Goal: Task Accomplishment & Management: Manage account settings

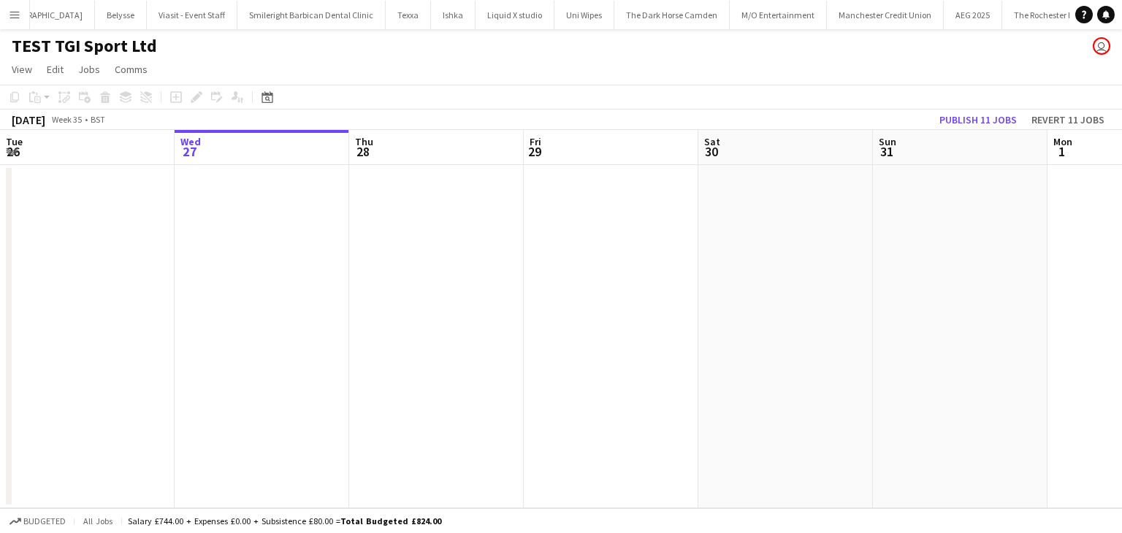
scroll to position [0, 5058]
click at [15, 9] on app-icon "Menu" at bounding box center [15, 15] width 12 height 12
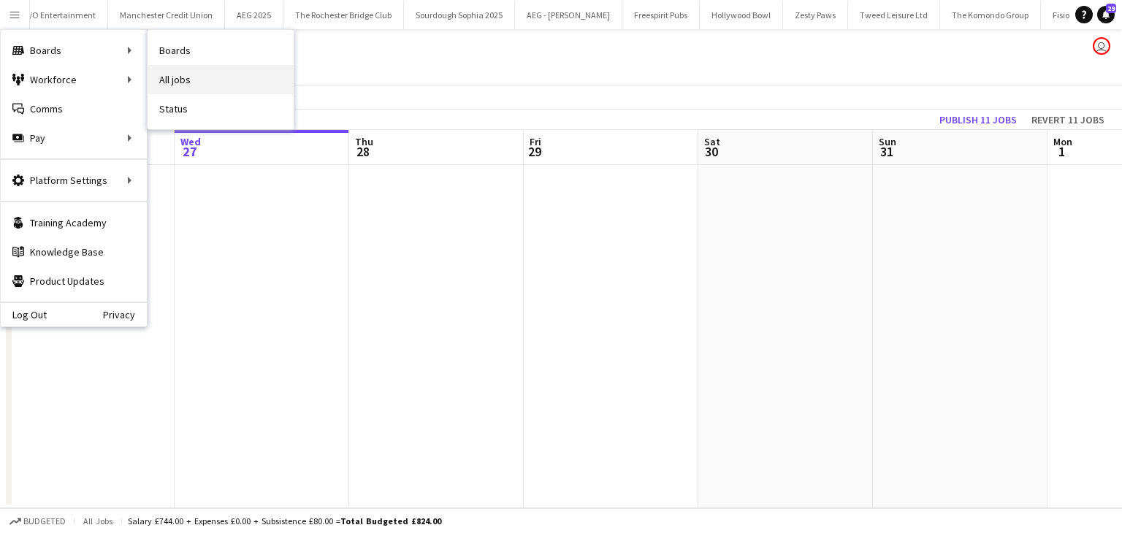
click at [181, 72] on link "All jobs" at bounding box center [221, 79] width 146 height 29
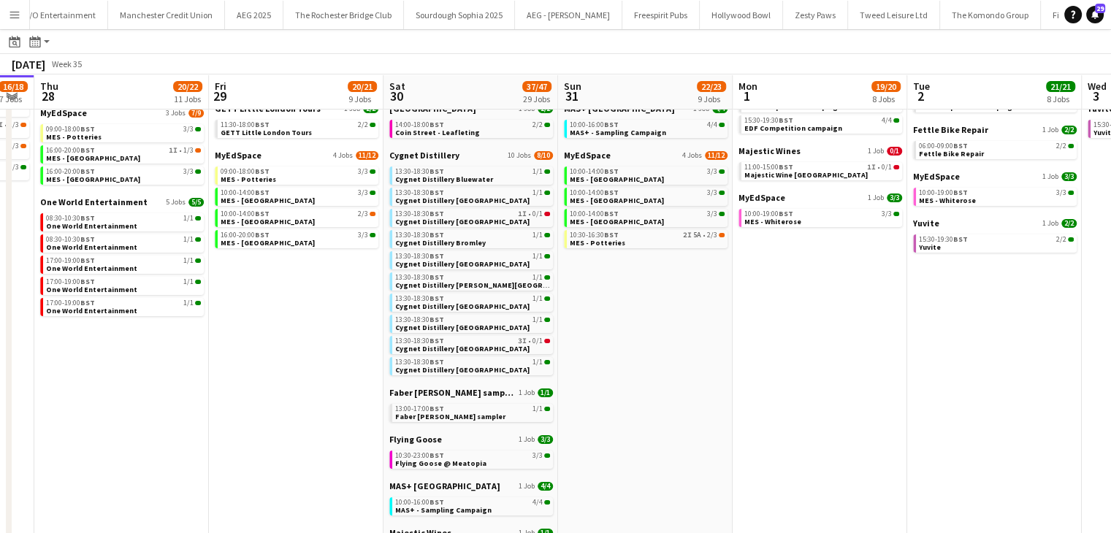
scroll to position [0, 665]
click at [237, 154] on span "MyEdSpace" at bounding box center [237, 155] width 47 height 11
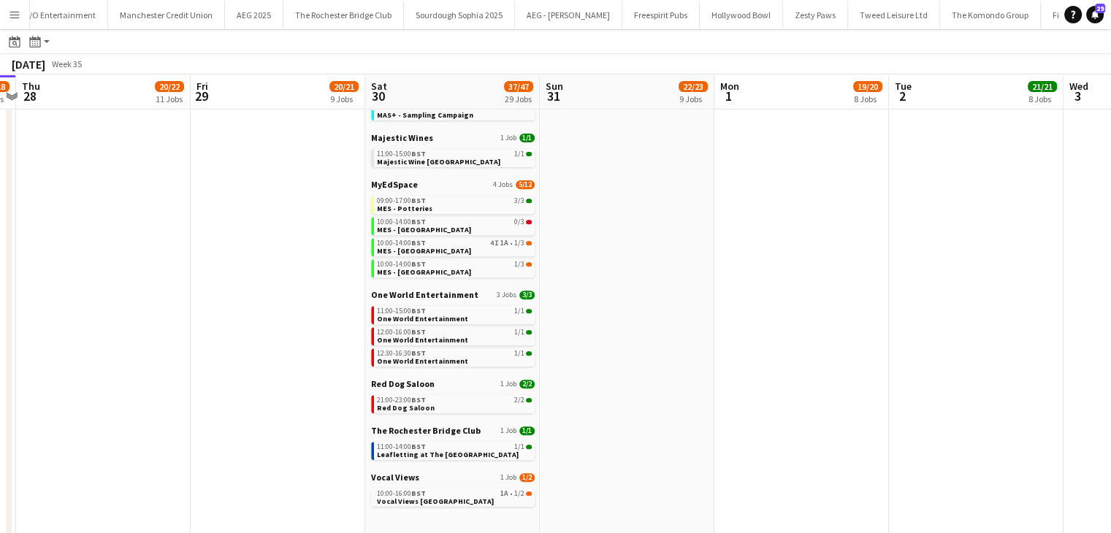
scroll to position [584, 0]
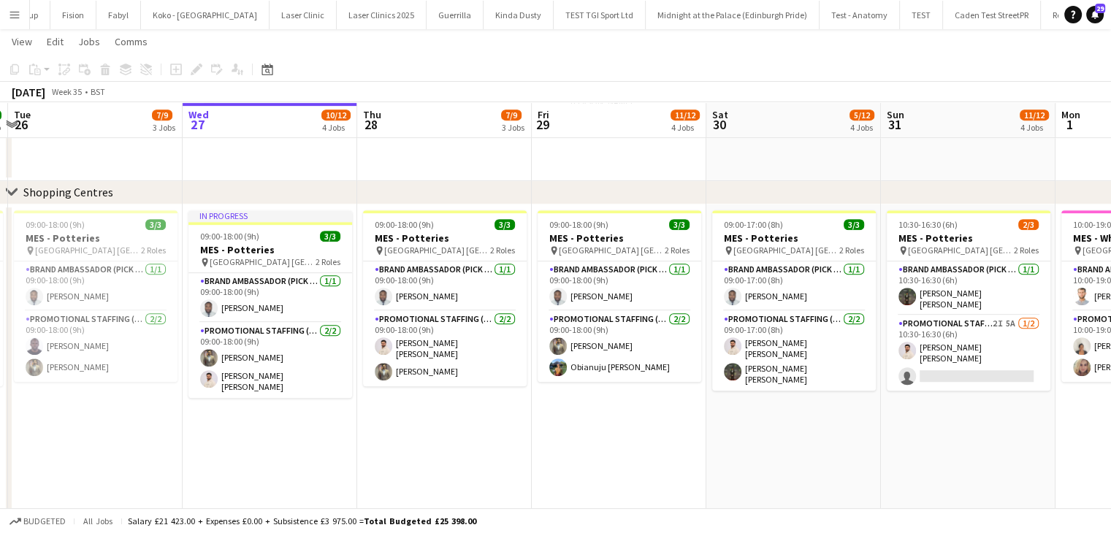
scroll to position [0, 413]
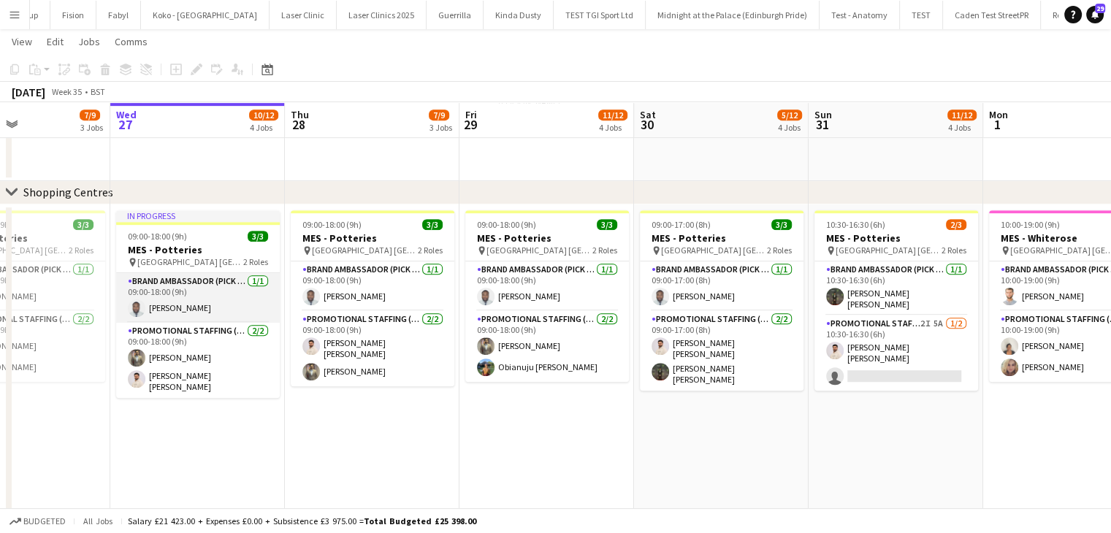
click at [213, 305] on app-card-role "Brand Ambassador (Pick up) [DATE] 09:00-18:00 (9h) [PERSON_NAME]" at bounding box center [198, 298] width 164 height 50
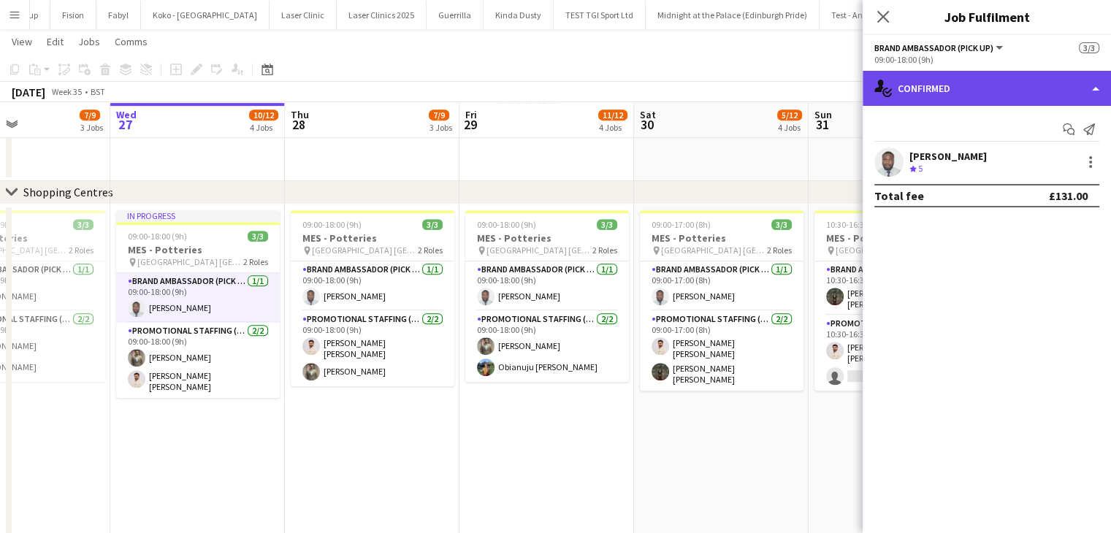
click at [999, 93] on div "single-neutral-actions-check-2 Confirmed" at bounding box center [987, 88] width 248 height 35
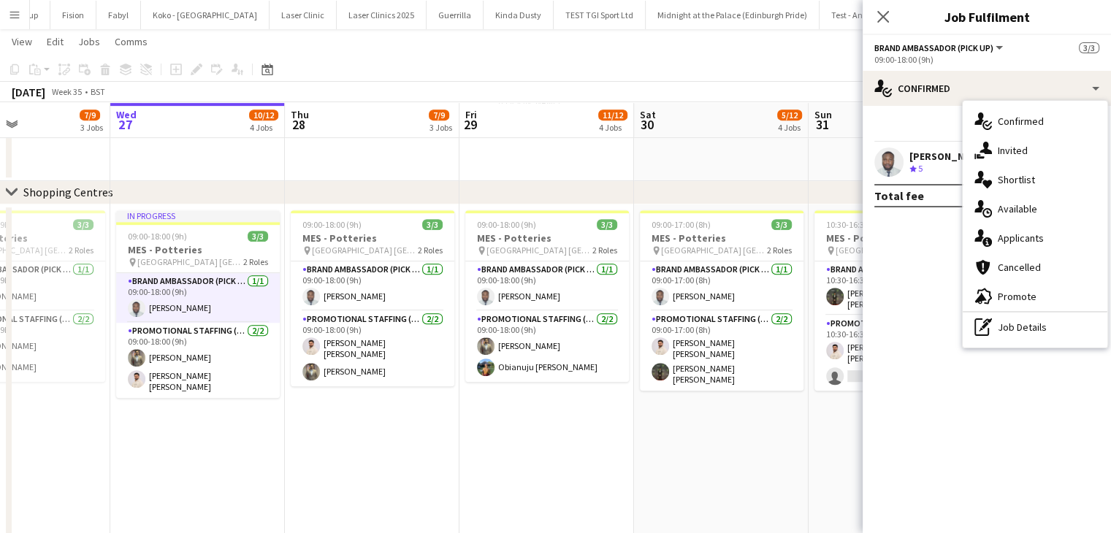
click at [913, 177] on app-confirmed-crew "[PERSON_NAME] Crew rating 5 Total fee £131.00" at bounding box center [987, 178] width 248 height 60
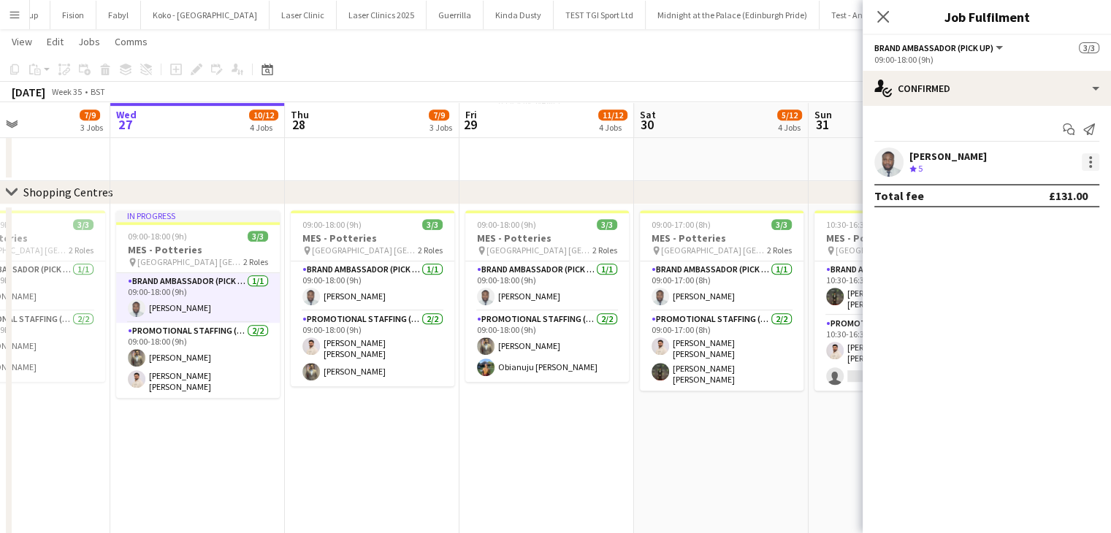
click at [1093, 160] on div at bounding box center [1091, 162] width 18 height 18
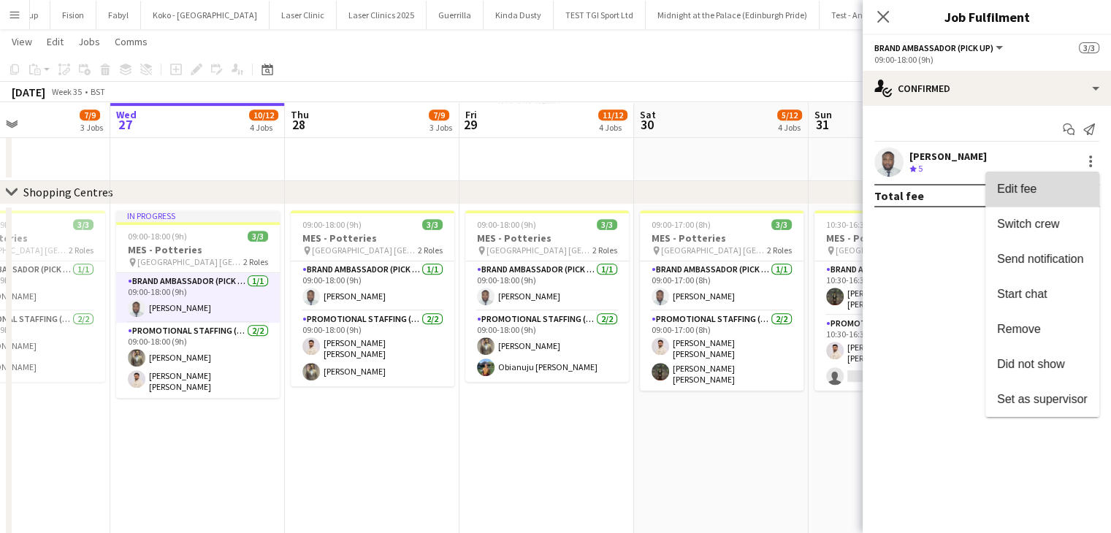
click at [1037, 202] on button "Edit fee" at bounding box center [1042, 189] width 114 height 35
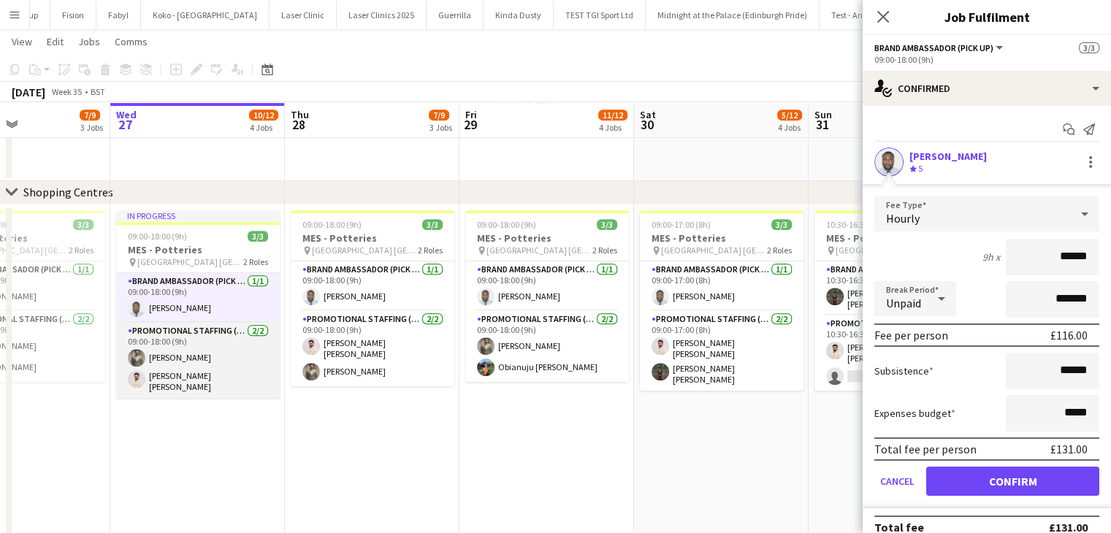
click at [184, 378] on app-card-role "Promotional Staffing (Brand Ambassadors) [DATE] 09:00-18:00 (9h) [PERSON_NAME] …" at bounding box center [198, 360] width 164 height 75
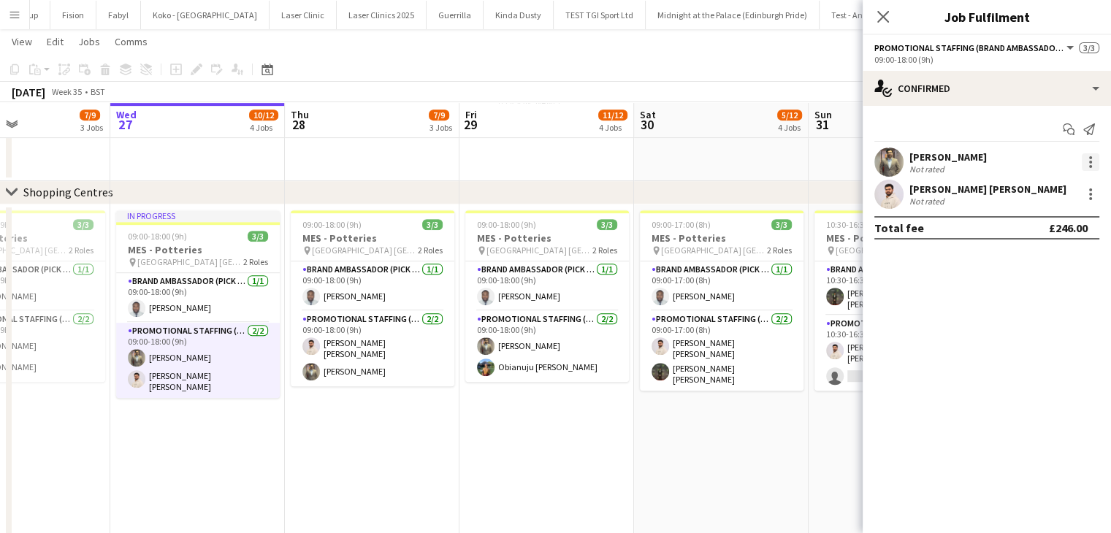
click at [1087, 160] on div at bounding box center [1091, 162] width 18 height 18
click at [1035, 200] on button "Edit fee" at bounding box center [1042, 189] width 114 height 35
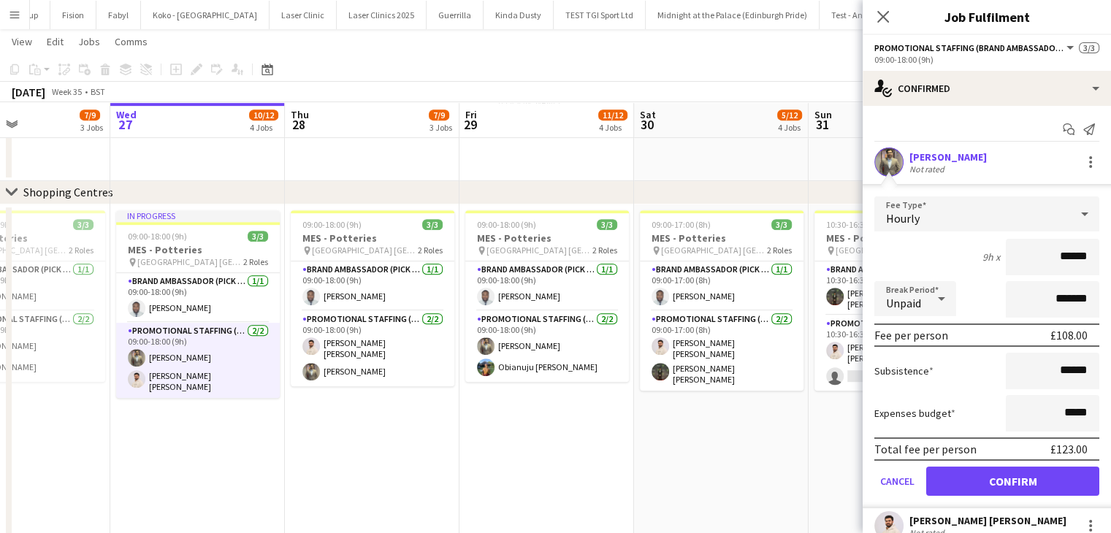
click at [186, 381] on app-card-role "Promotional Staffing (Brand Ambassadors) [DATE] 09:00-18:00 (9h) [PERSON_NAME] …" at bounding box center [198, 360] width 164 height 75
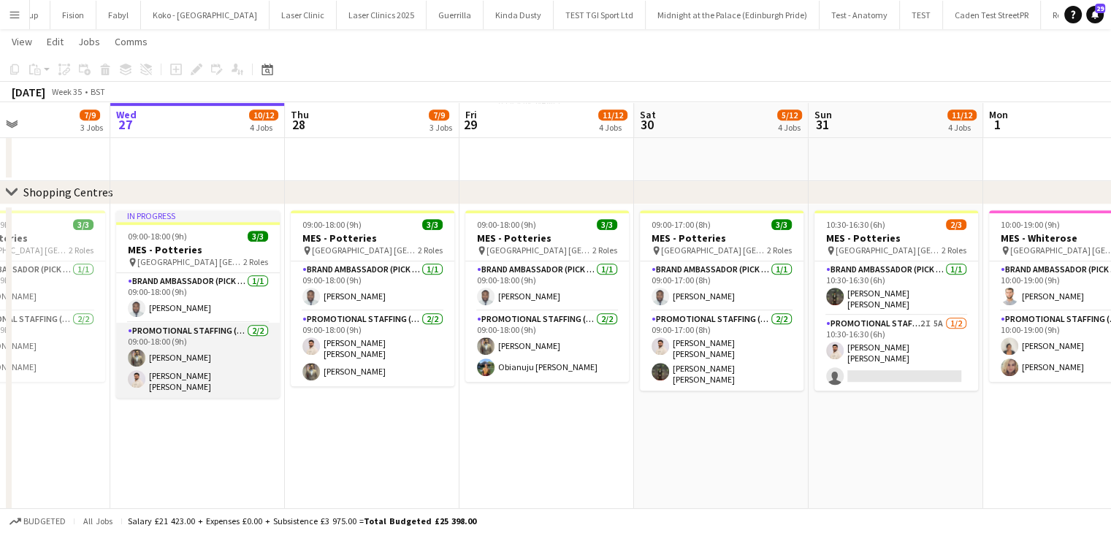
click at [189, 381] on app-card-role "Promotional Staffing (Brand Ambassadors) [DATE] 09:00-18:00 (9h) [PERSON_NAME] …" at bounding box center [198, 360] width 164 height 75
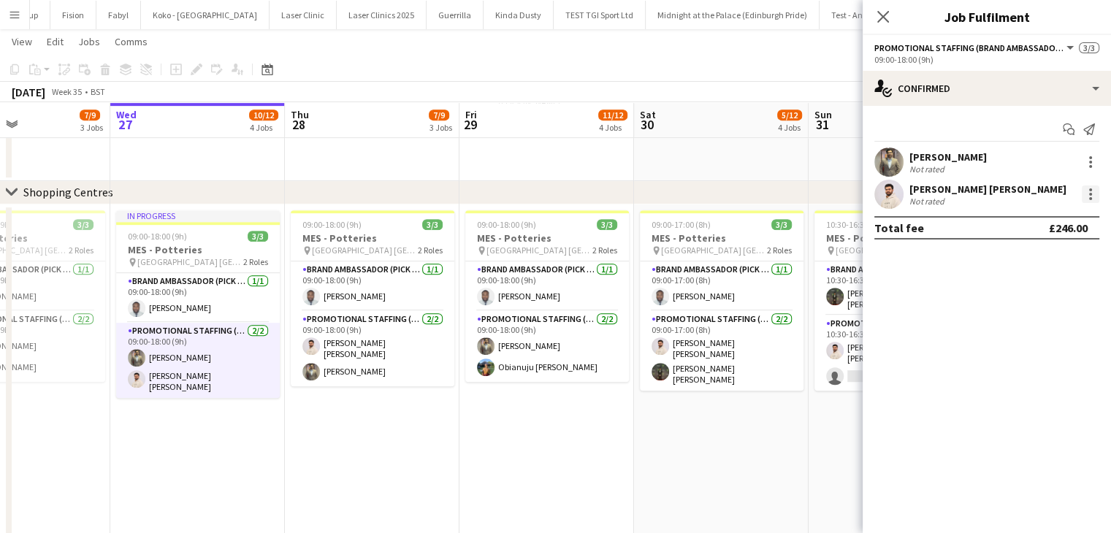
click at [1093, 191] on div at bounding box center [1091, 195] width 18 height 18
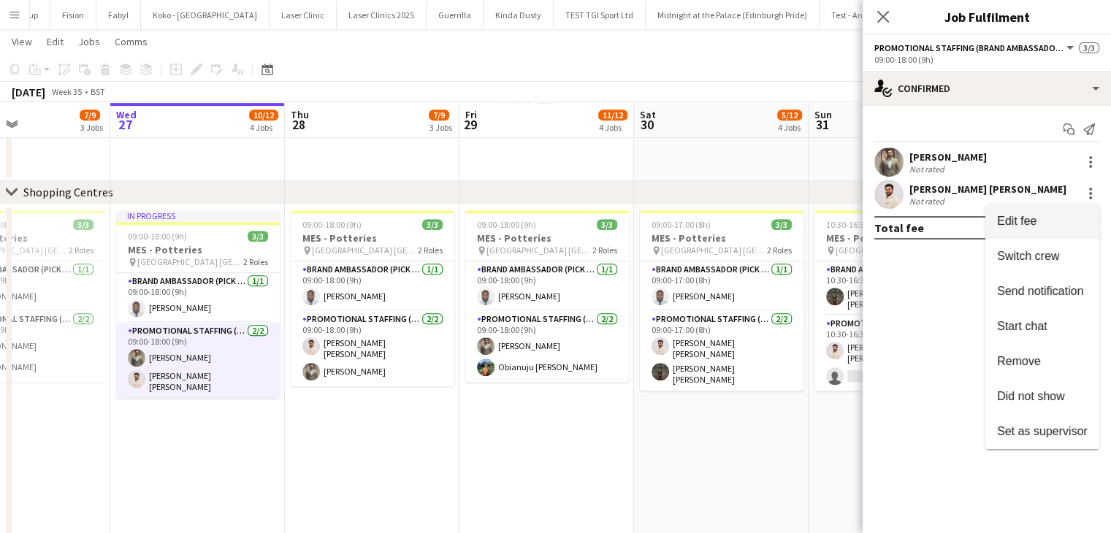
click at [1055, 229] on button "Edit fee" at bounding box center [1042, 221] width 114 height 35
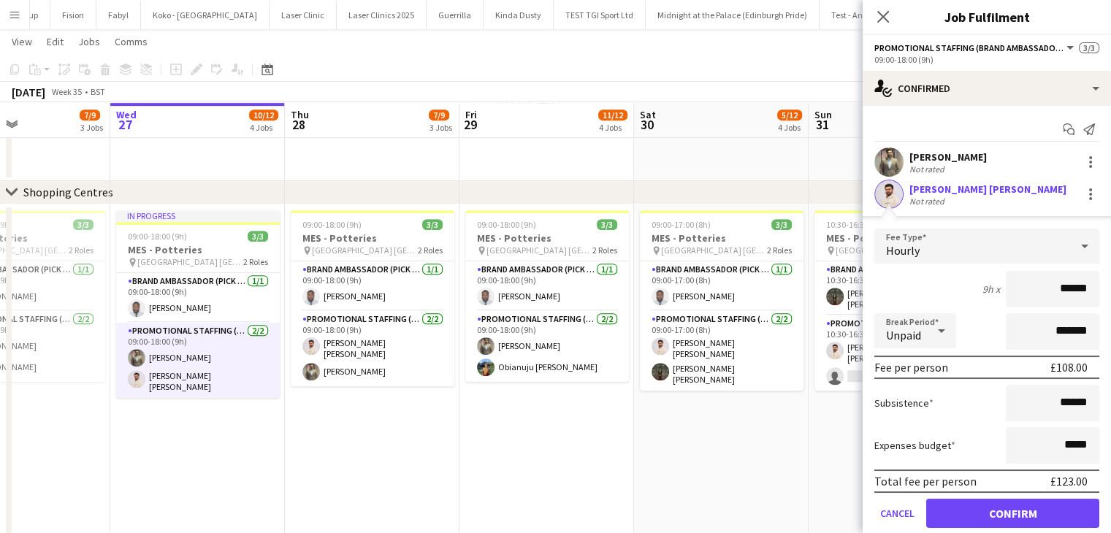
click at [559, 451] on app-date-cell "09:00-18:00 (9h) 3/3 MES - Potteries pin [GEOGRAPHIC_DATA] [GEOGRAPHIC_DATA] 2 …" at bounding box center [546, 398] width 175 height 386
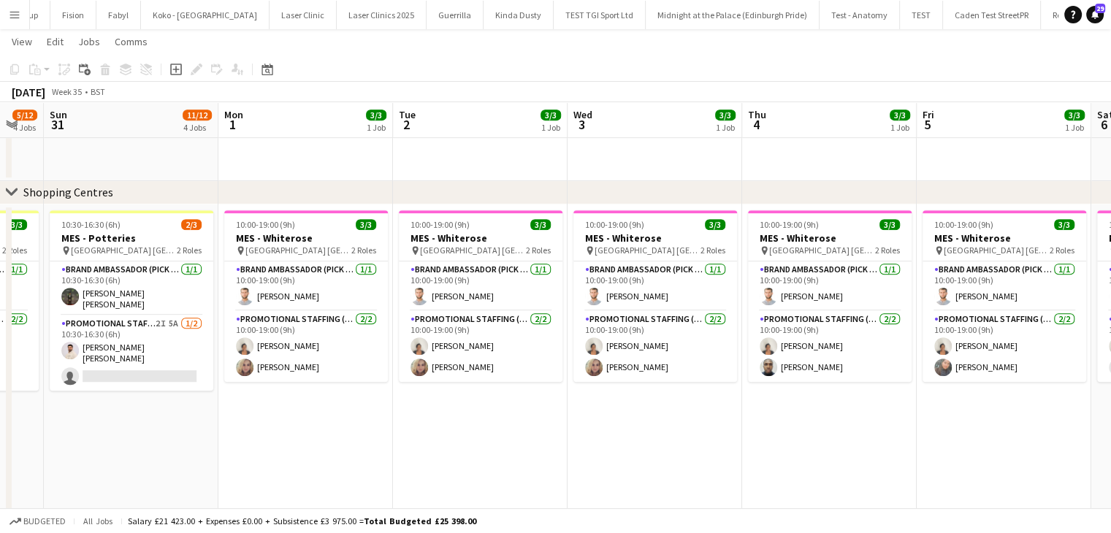
scroll to position [0, 672]
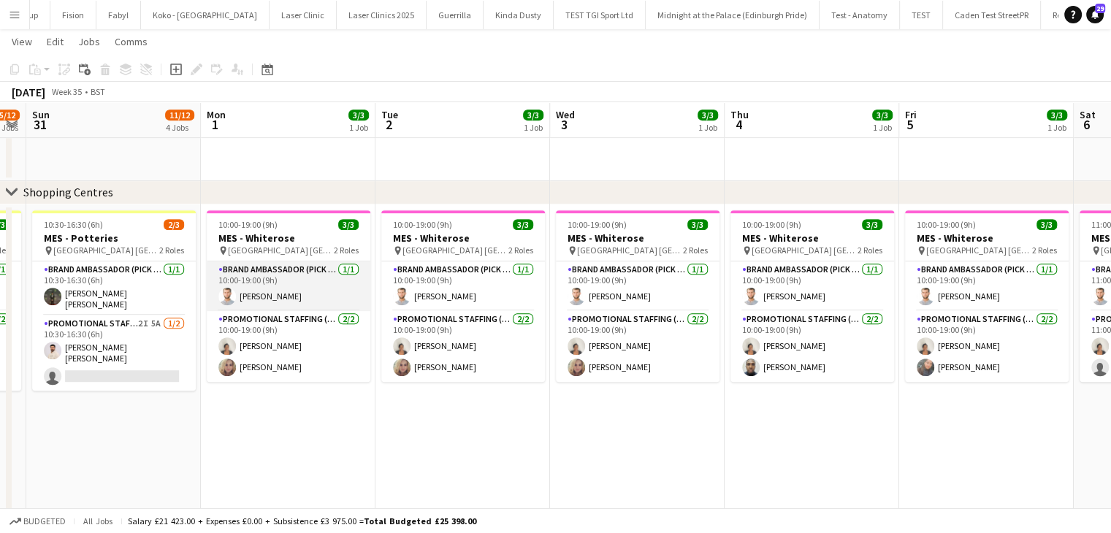
click at [286, 301] on app-card-role "Brand Ambassador (Pick up) [DATE] 10:00-19:00 (9h) [PERSON_NAME]" at bounding box center [289, 286] width 164 height 50
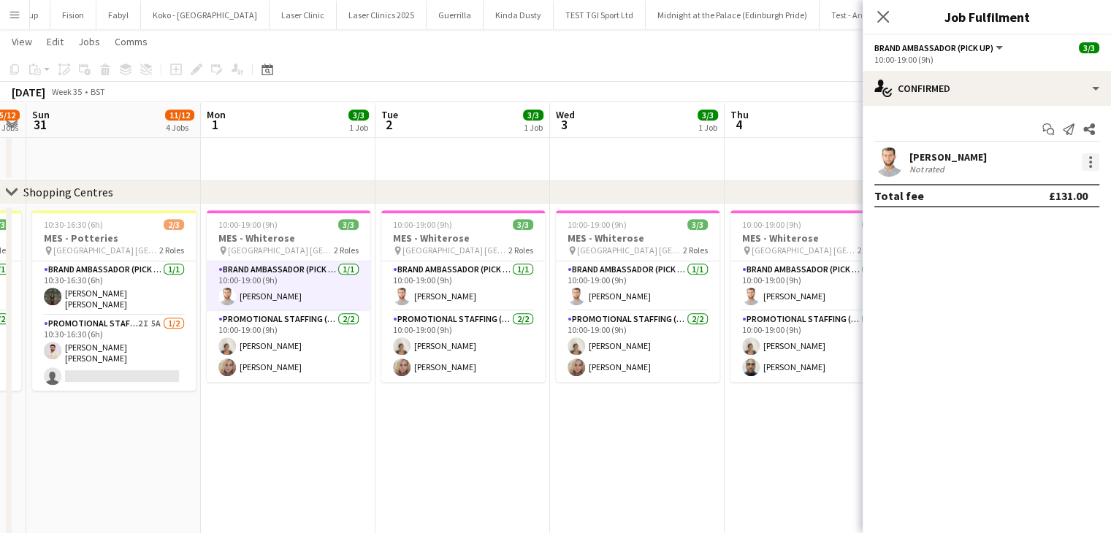
click at [1084, 163] on div at bounding box center [1091, 162] width 18 height 18
click at [1064, 177] on button "Edit fee" at bounding box center [1042, 189] width 114 height 35
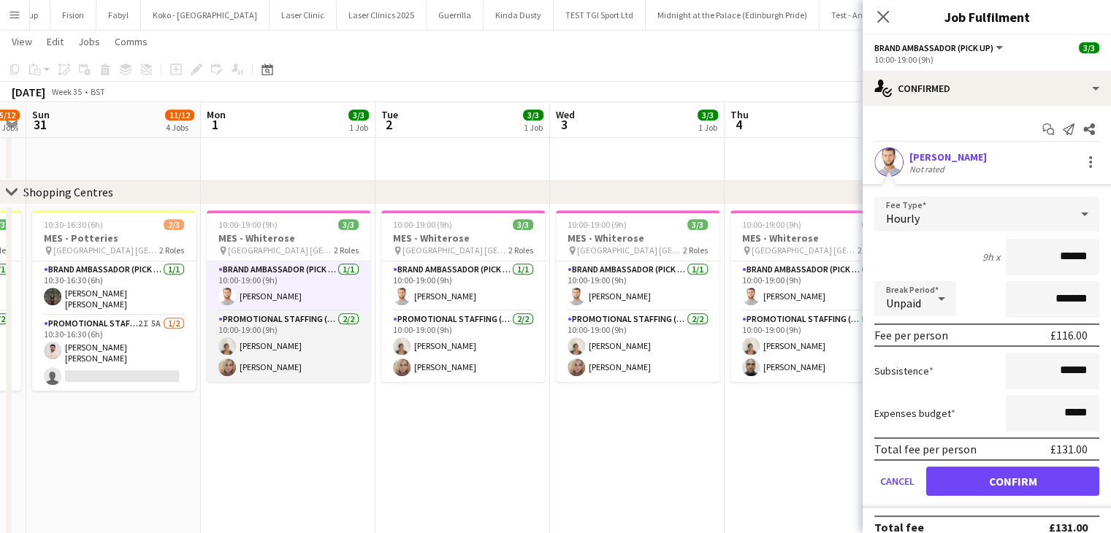
click at [284, 366] on app-card-role "Promotional Staffing (Brand Ambassadors) [DATE] 10:00-19:00 (9h) [PERSON_NAME] …" at bounding box center [289, 346] width 164 height 71
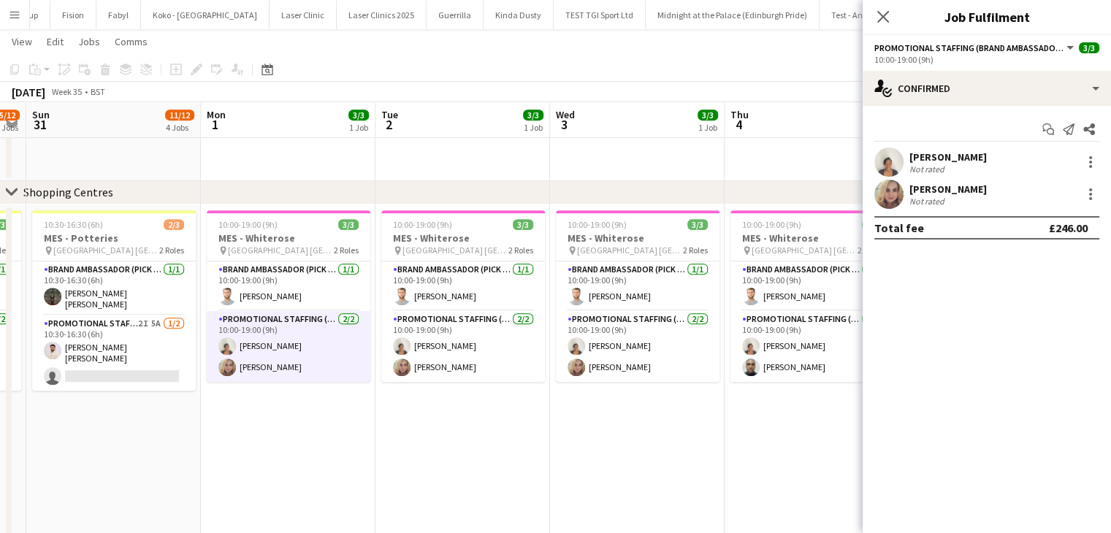
click at [1084, 151] on div "[PERSON_NAME] Not rated" at bounding box center [987, 162] width 248 height 29
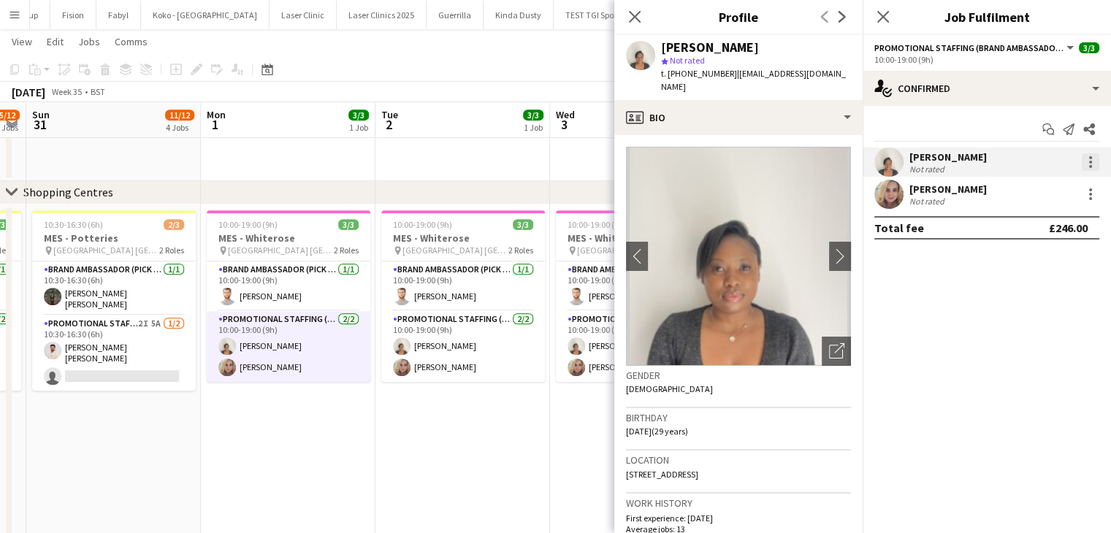
click at [1090, 164] on div at bounding box center [1091, 162] width 18 height 18
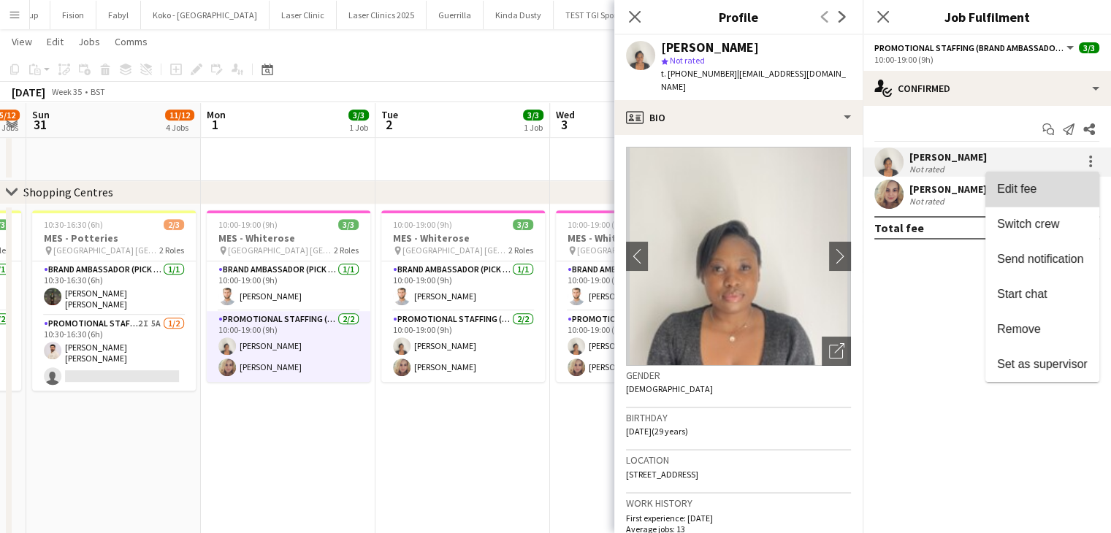
click at [1048, 198] on button "Edit fee" at bounding box center [1042, 189] width 114 height 35
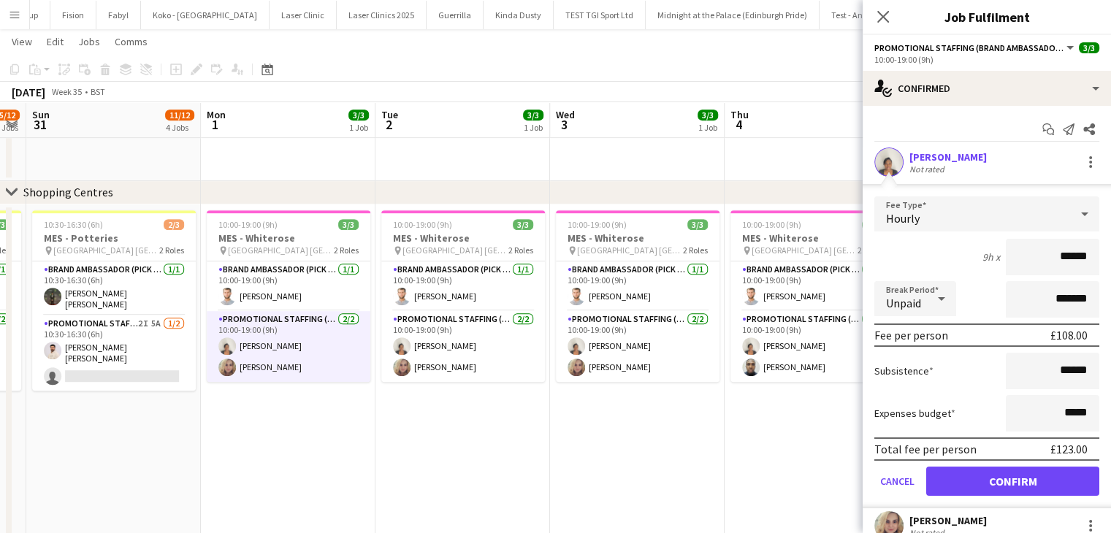
click at [647, 457] on app-date-cell "10:00-19:00 (9h) 3/3 MES - Whiterose pin [GEOGRAPHIC_DATA] Leeds 2 Roles Brand …" at bounding box center [637, 398] width 175 height 386
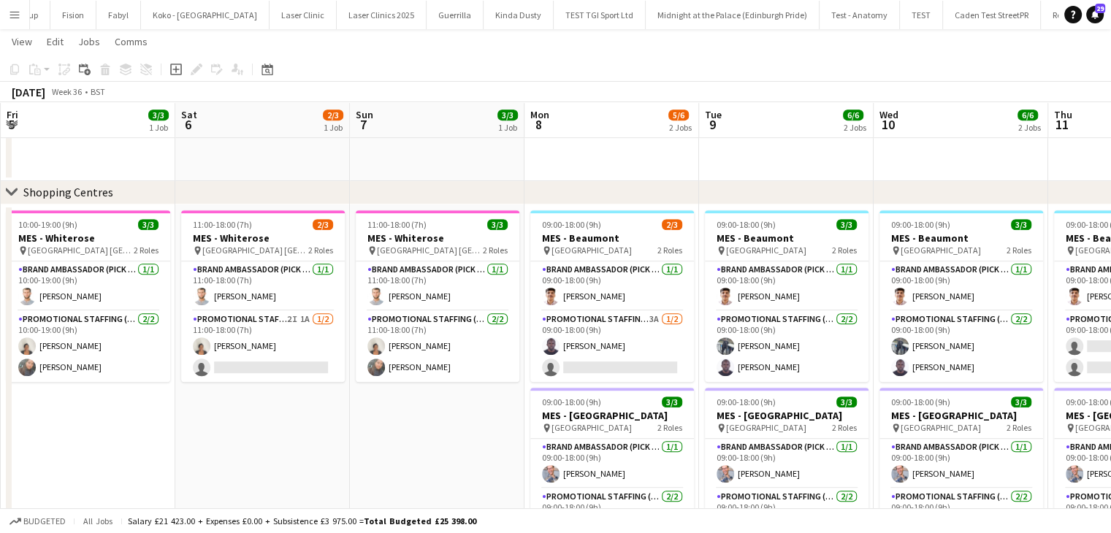
scroll to position [0, 524]
click at [647, 457] on app-card-role "Brand Ambassador (Pick up) [DATE] 09:00-18:00 (9h) [PERSON_NAME]" at bounding box center [611, 464] width 164 height 50
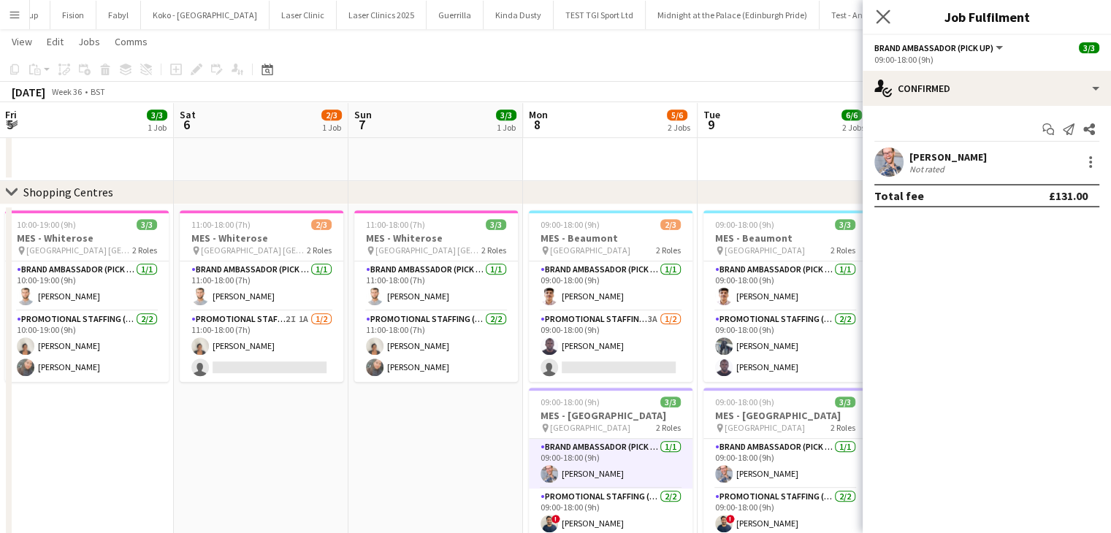
click at [875, 16] on app-icon "Close pop-in" at bounding box center [883, 17] width 21 height 21
